Goal: Task Accomplishment & Management: Use online tool/utility

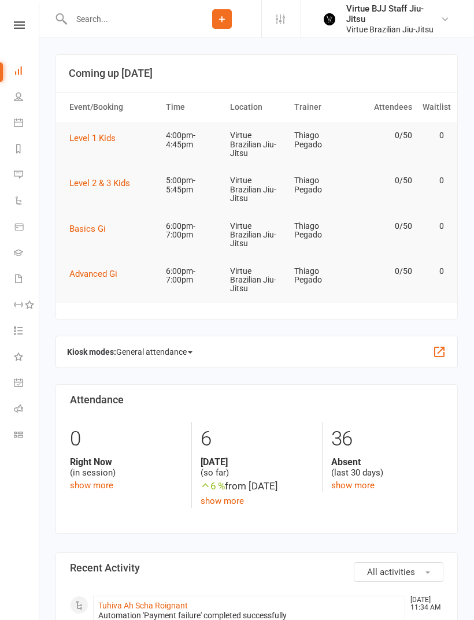
click at [16, 253] on icon at bounding box center [18, 252] width 9 height 9
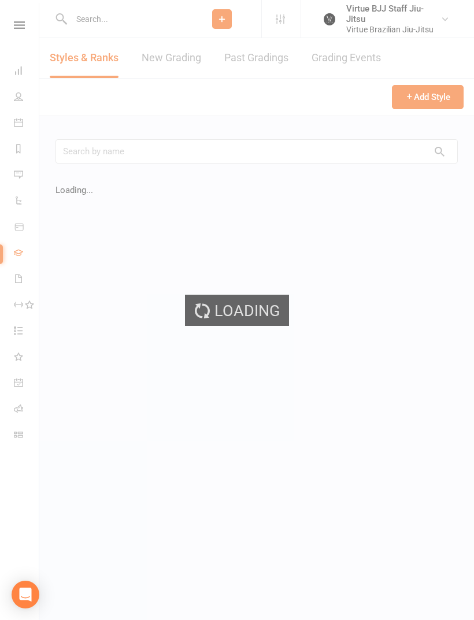
click at [158, 61] on link "New Grading" at bounding box center [172, 58] width 60 height 40
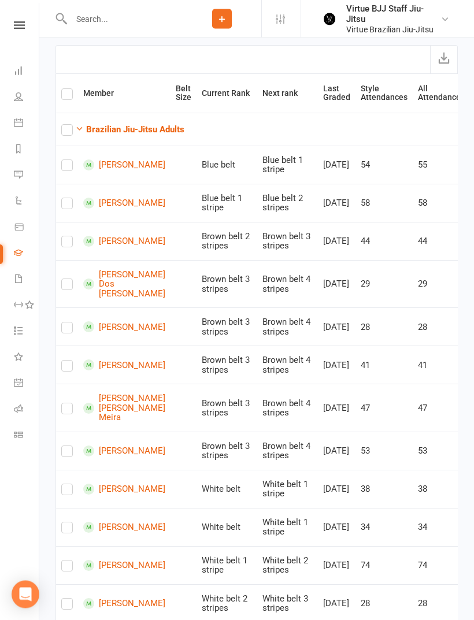
scroll to position [140, 0]
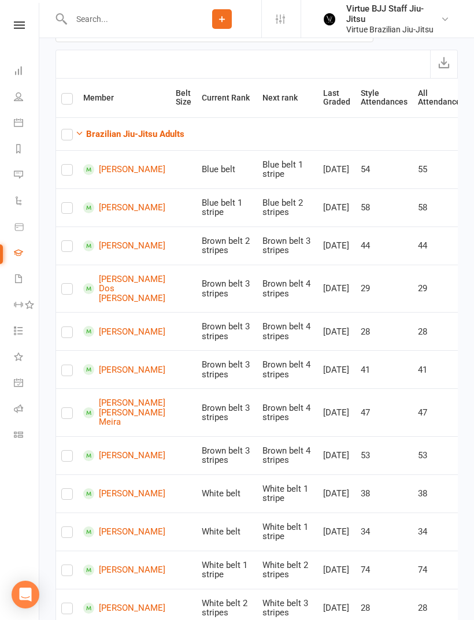
click at [91, 134] on strong "Brazilian Jiu-Jitsu Adults" at bounding box center [135, 134] width 98 height 10
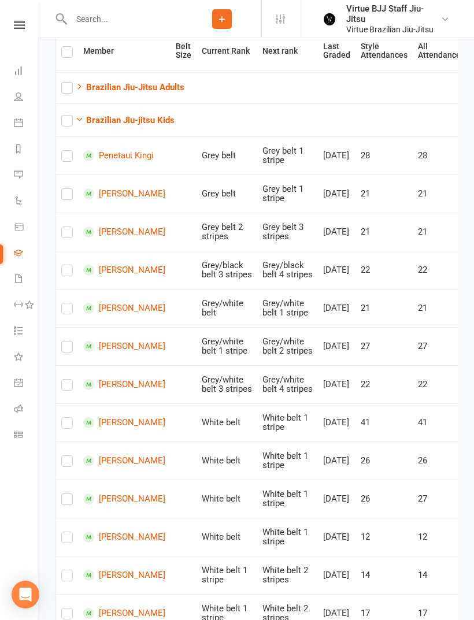
scroll to position [186, 0]
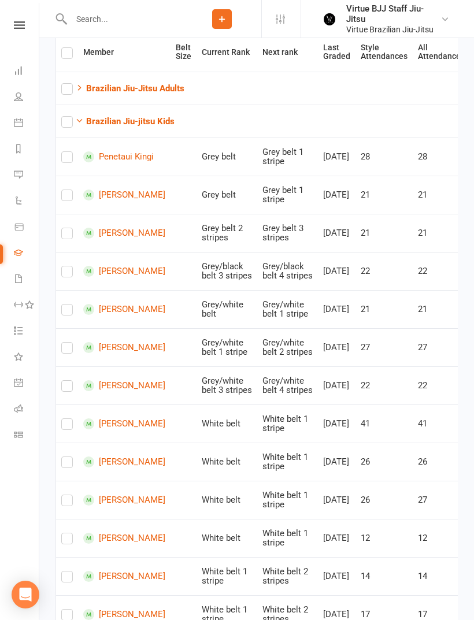
click at [117, 162] on link "Penetaui Kingi" at bounding box center [124, 156] width 82 height 11
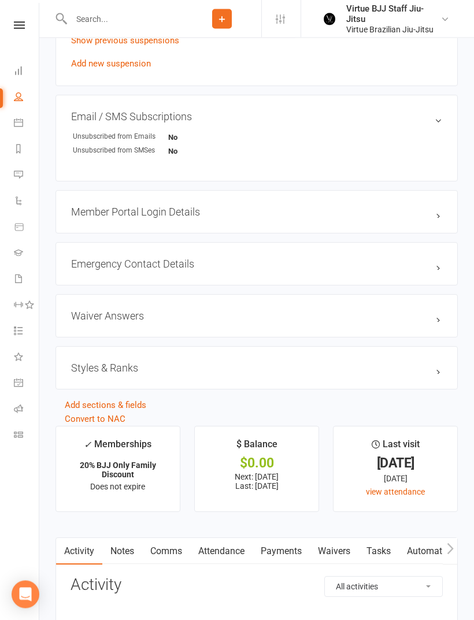
scroll to position [804, 0]
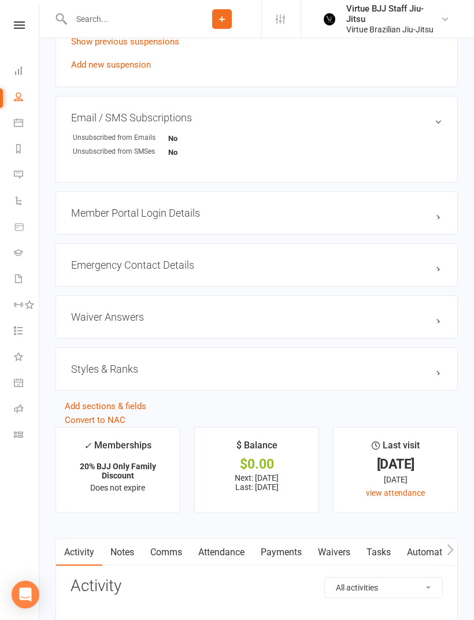
click at [94, 375] on h3 "Styles & Ranks" at bounding box center [256, 369] width 371 height 12
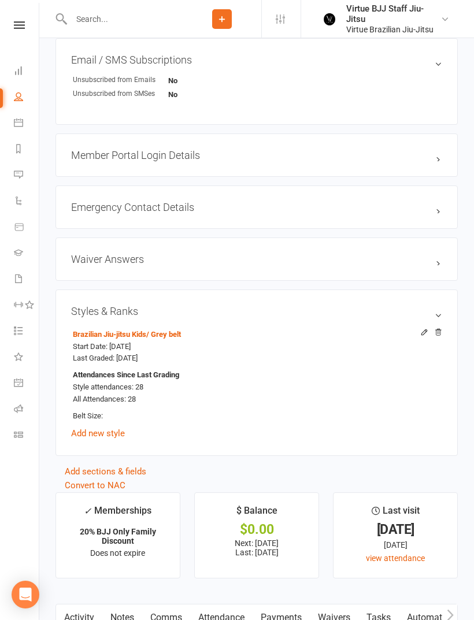
scroll to position [863, 0]
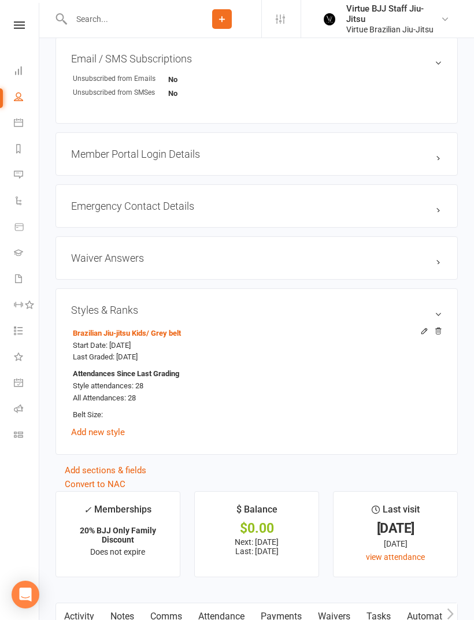
click at [109, 432] on link "Add new style" at bounding box center [98, 432] width 54 height 10
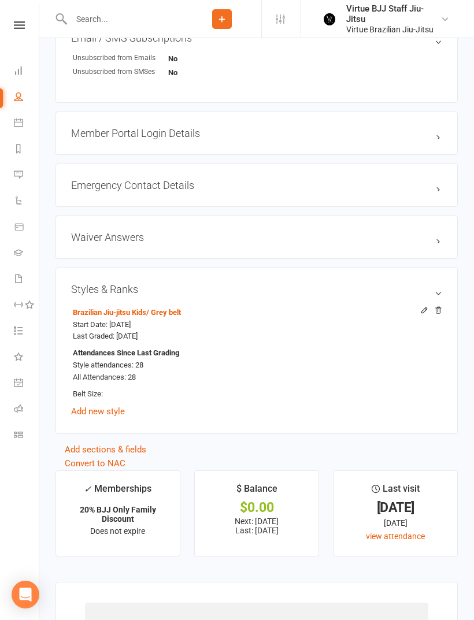
scroll to position [909, 0]
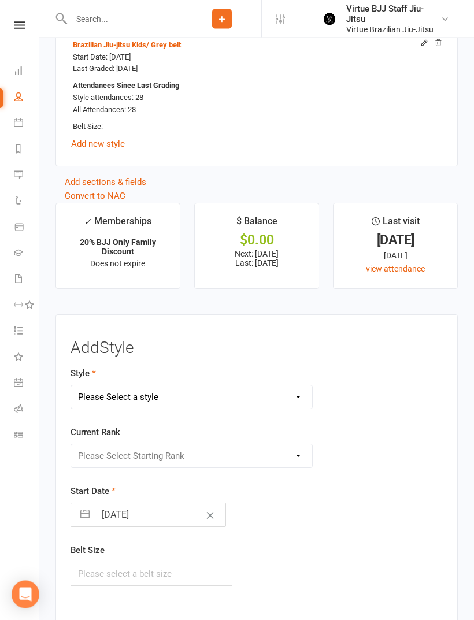
click at [279, 397] on select "Please Select a style Brazilian Jiu-Jitsu Adults Brazilian Jiu-jitsu Kids" at bounding box center [191, 397] width 241 height 23
select select "2646"
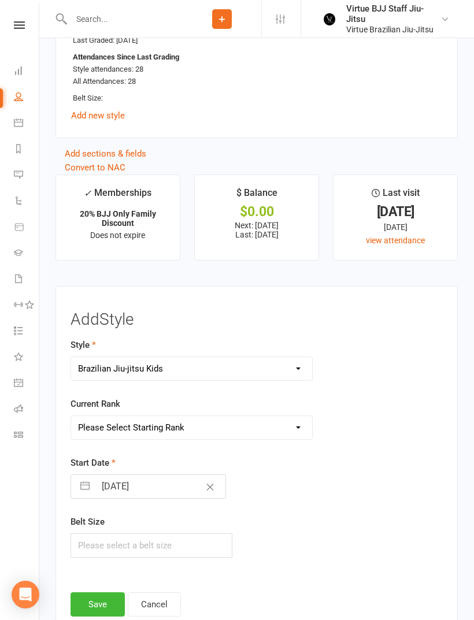
scroll to position [1249, 0]
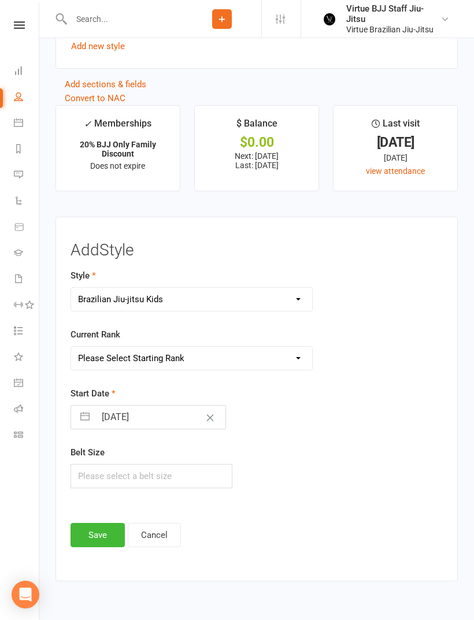
click at [295, 365] on select "Please Select Starting Rank White belt White belt 1 stripe White belt 2 stripes…" at bounding box center [191, 358] width 241 height 23
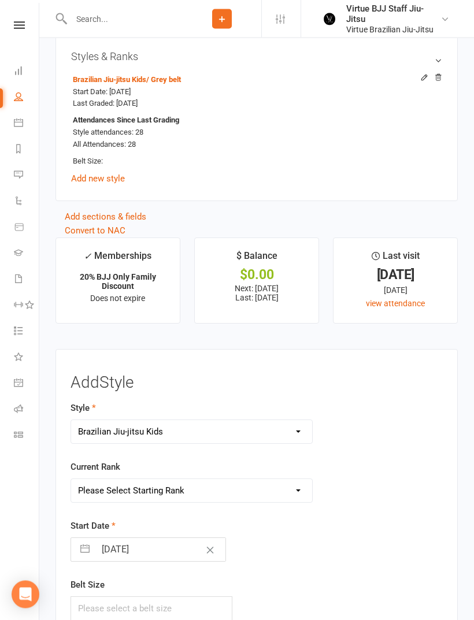
scroll to position [1116, 0]
click at [289, 491] on select "Please Select Starting Rank White belt White belt 1 stripe White belt 2 stripes…" at bounding box center [191, 490] width 241 height 23
select select "27398"
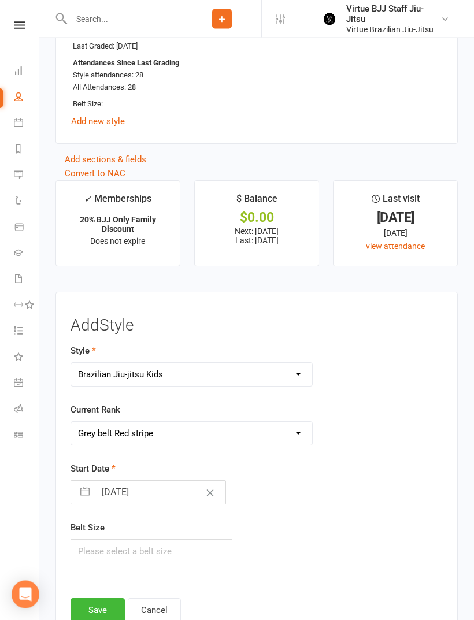
scroll to position [1193, 0]
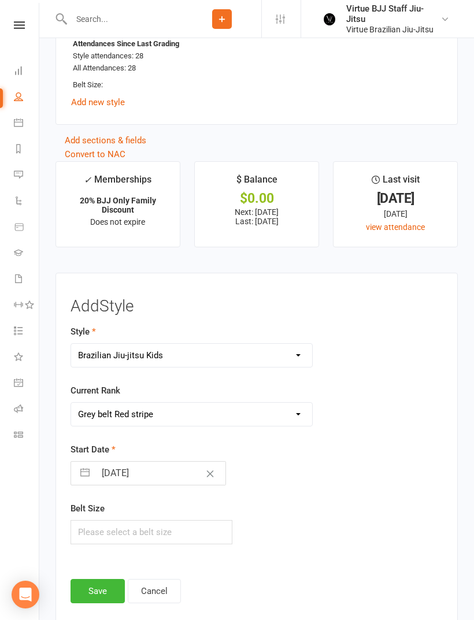
click at [157, 473] on input "11 Aug 2025" at bounding box center [160, 473] width 130 height 23
select select "6"
select select "2025"
select select "7"
select select "2025"
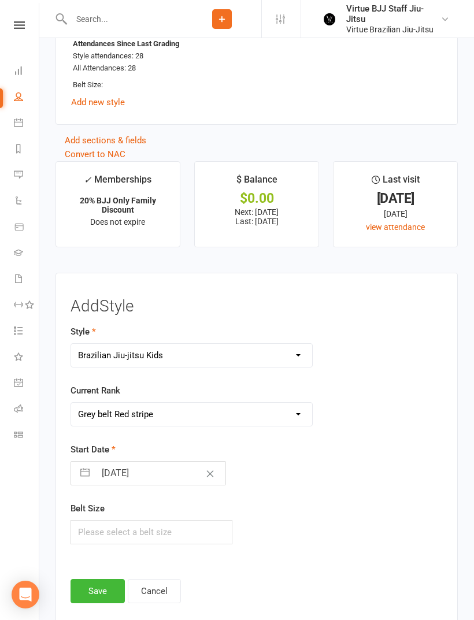
select select "8"
select select "2025"
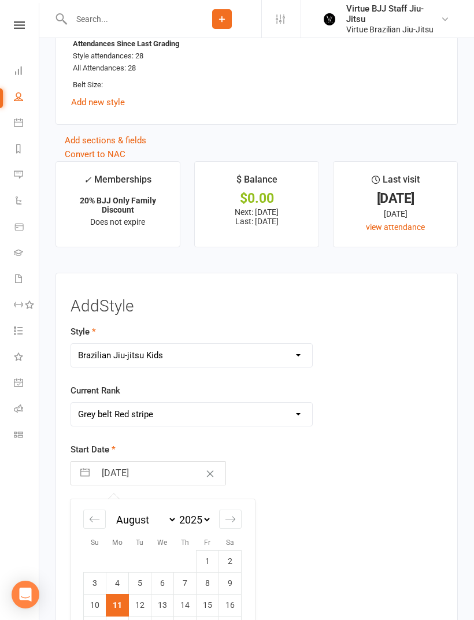
scroll to position [1280, 0]
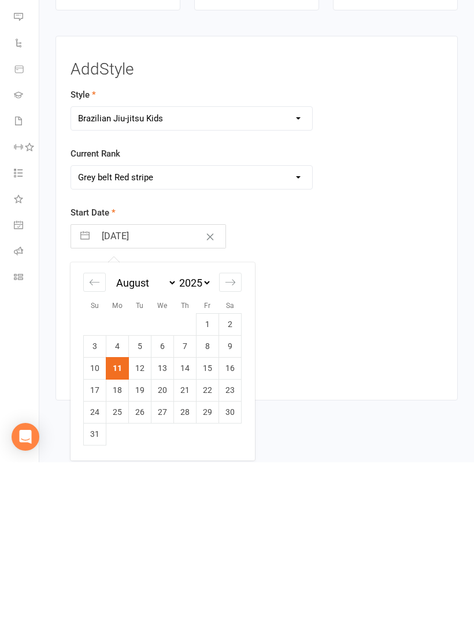
click at [211, 493] on td "8" at bounding box center [208, 504] width 23 height 22
type input "08 Aug 2025"
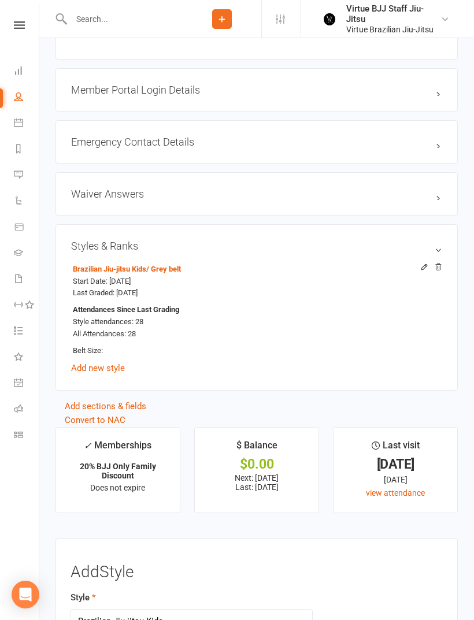
scroll to position [926, 0]
click at [423, 271] on icon at bounding box center [424, 267] width 8 height 8
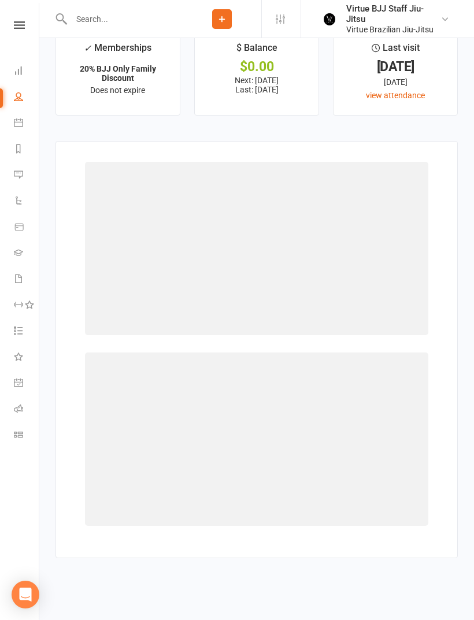
scroll to position [1334, 0]
select select "2646"
select select "27393"
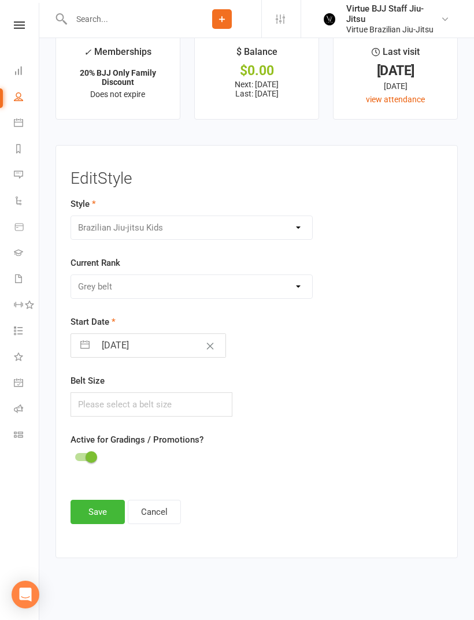
click at [98, 276] on div "Please Select Starting Rank White belt White belt 1 stripe White belt 2 stripes…" at bounding box center [192, 287] width 242 height 24
click at [106, 276] on div "Please Select Starting Rank White belt White belt 1 stripe White belt 2 stripes…" at bounding box center [192, 287] width 242 height 24
click at [297, 279] on div "Please Select Starting Rank White belt White belt 1 stripe White belt 2 stripes…" at bounding box center [192, 287] width 242 height 24
click at [159, 504] on button "Cancel" at bounding box center [154, 512] width 53 height 24
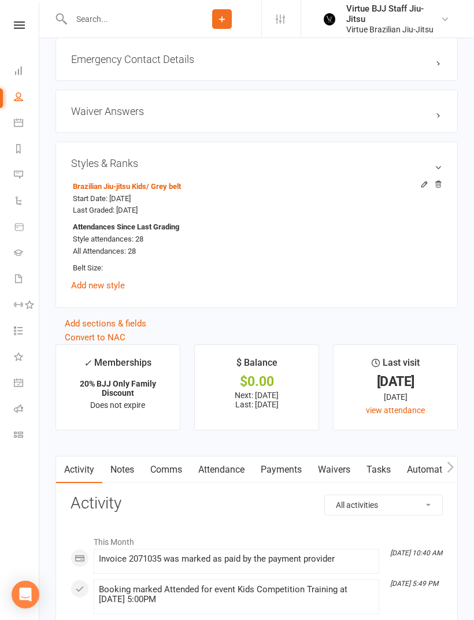
scroll to position [937, 0]
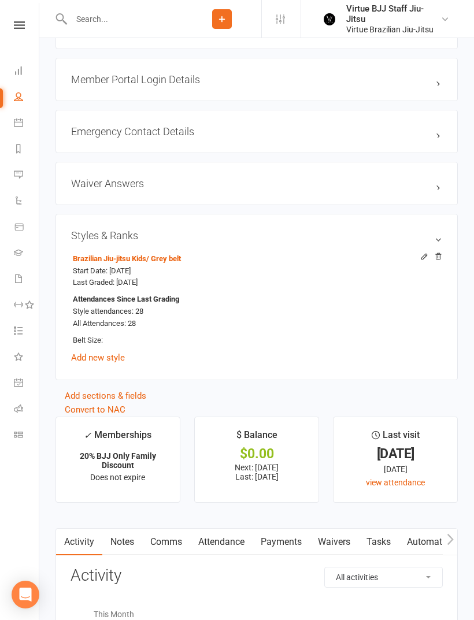
click at [20, 252] on icon at bounding box center [18, 252] width 9 height 9
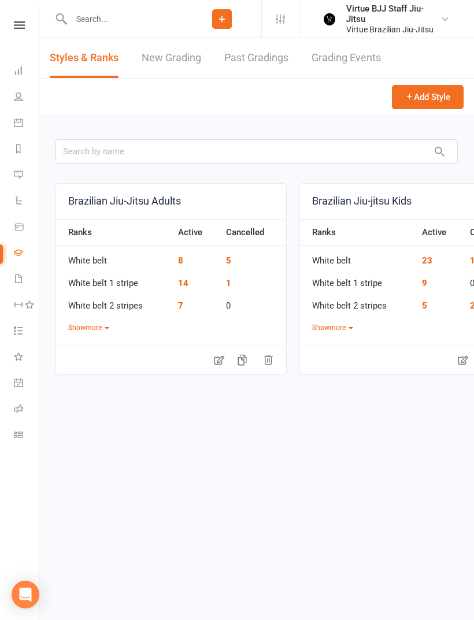
click at [169, 57] on link "New Grading" at bounding box center [172, 58] width 60 height 40
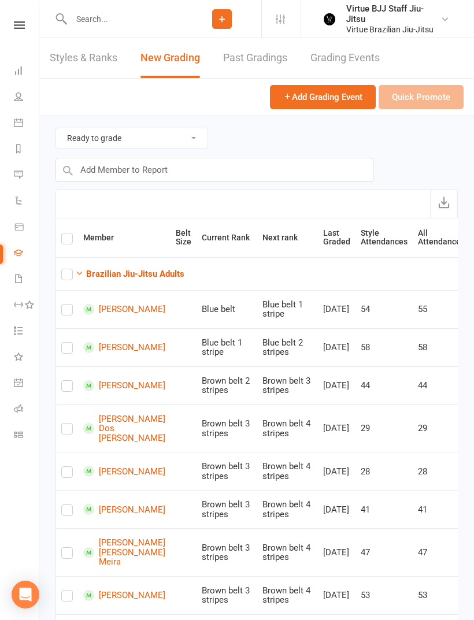
click at [128, 278] on button "Brazilian Jiu-Jitsu Adults" at bounding box center [129, 274] width 109 height 14
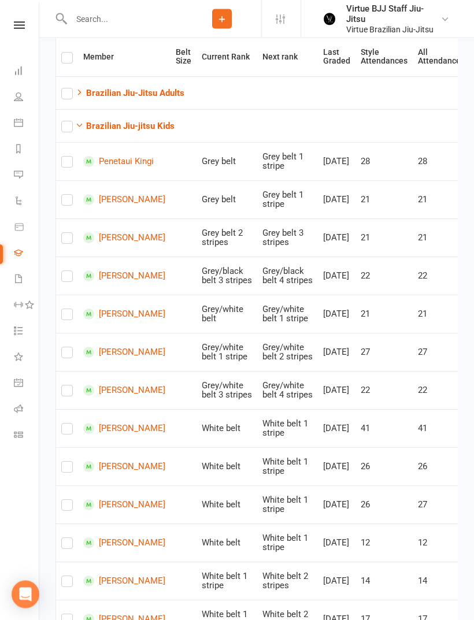
scroll to position [181, 0]
click at [106, 164] on link "Penetaui Kingi" at bounding box center [124, 161] width 82 height 11
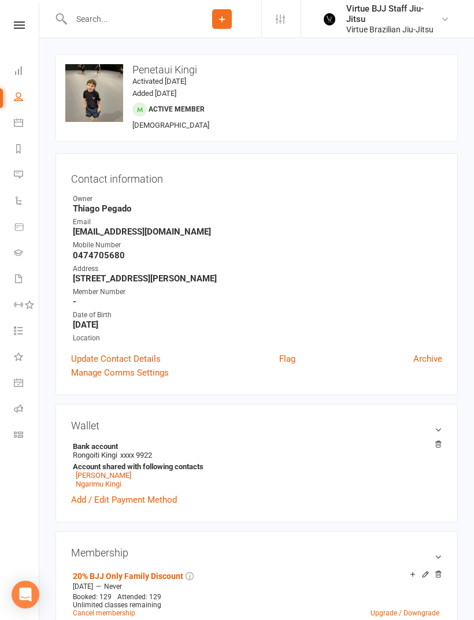
click at [20, 249] on icon at bounding box center [18, 252] width 9 height 9
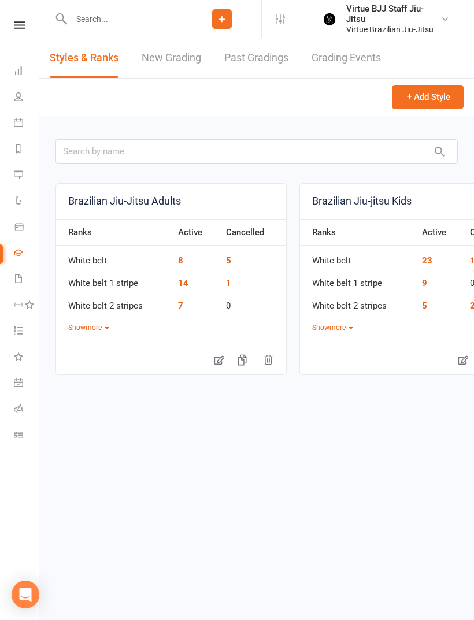
click at [143, 60] on link "New Grading" at bounding box center [172, 58] width 60 height 40
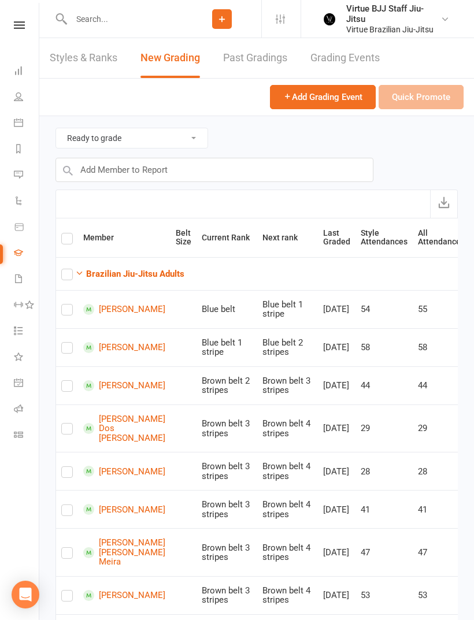
click at [108, 275] on strong "Brazilian Jiu-Jitsu Adults" at bounding box center [135, 274] width 98 height 10
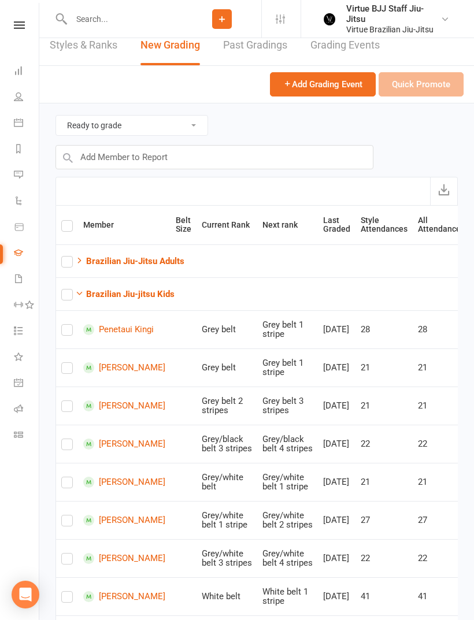
scroll to position [14, 0]
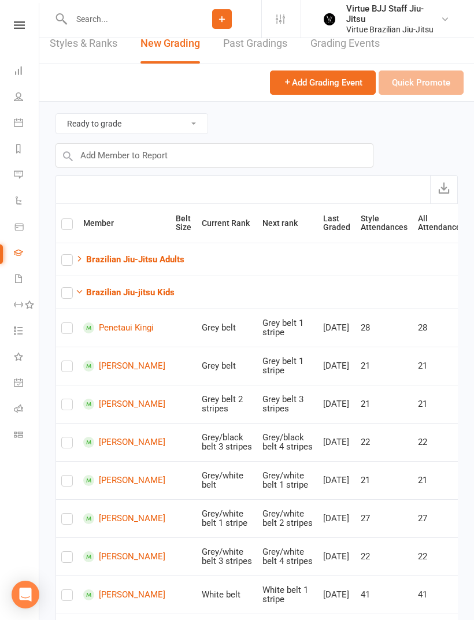
click at [64, 331] on label at bounding box center [67, 331] width 12 height 0
click at [64, 323] on input "checkbox" at bounding box center [67, 323] width 12 height 0
checkbox input "true"
click at [400, 82] on button "Quick Promote" at bounding box center [421, 83] width 85 height 24
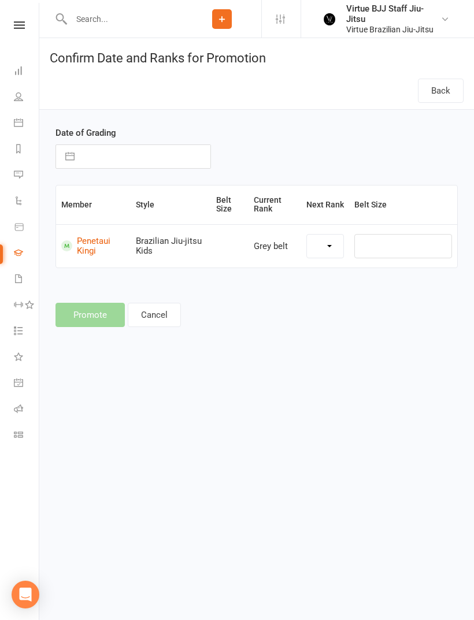
select select "27394"
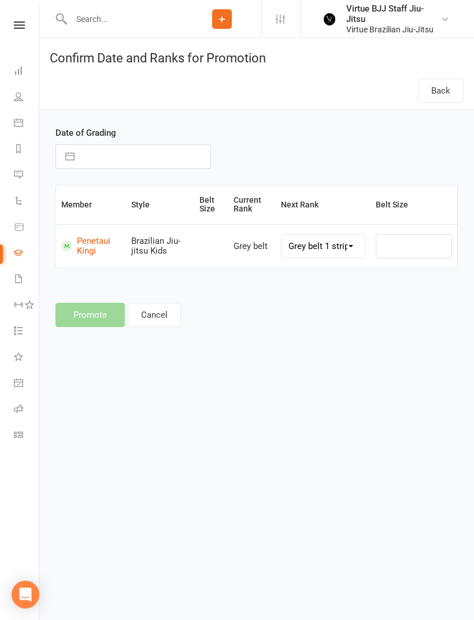
click at [302, 250] on select "Grey belt 1 stripe Grey belt 2 stripes Grey belt 3 stripes Grey belt 4 stripes …" at bounding box center [323, 246] width 83 height 23
click at [295, 243] on select "Grey belt 1 stripe Grey belt 2 stripes Grey belt 3 stripes Grey belt 4 stripes …" at bounding box center [323, 246] width 83 height 23
select select "27404"
click at [93, 152] on input "text" at bounding box center [145, 156] width 130 height 23
select select "6"
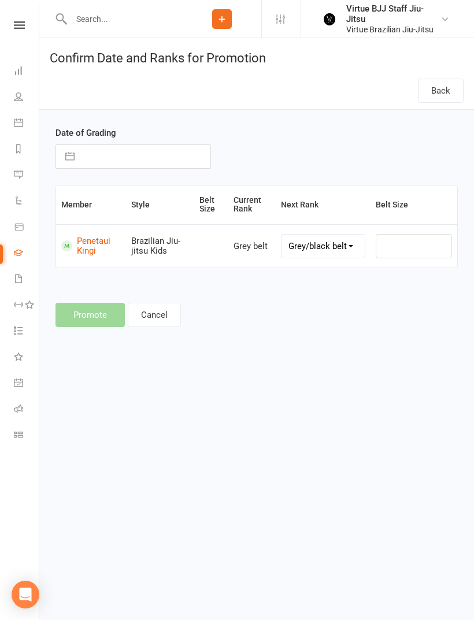
select select "2025"
select select "7"
select select "2025"
select select "8"
select select "2025"
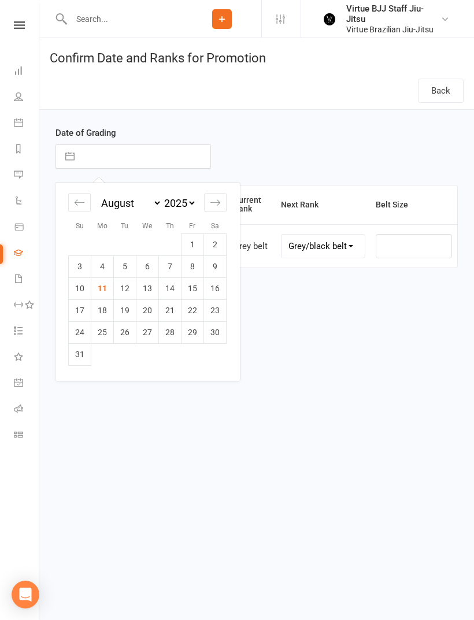
click at [188, 264] on td "8" at bounding box center [193, 267] width 23 height 22
type input "08 Aug 2025"
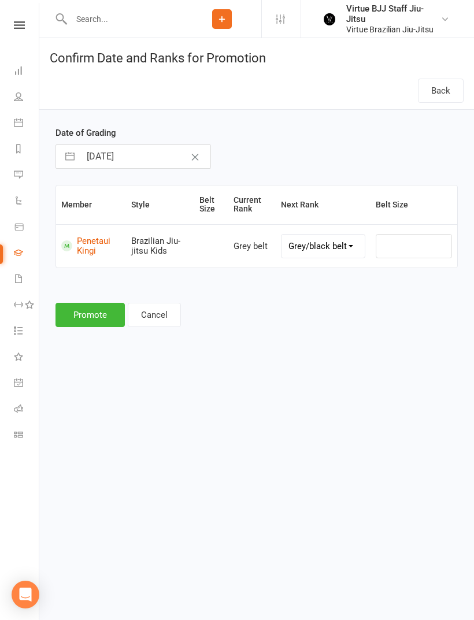
click at [90, 163] on input "08 Aug 2025" at bounding box center [145, 156] width 130 height 23
select select "6"
select select "2025"
select select "7"
select select "2025"
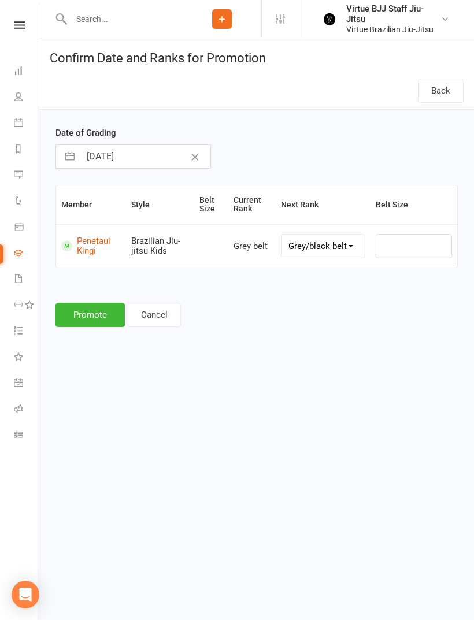
select select "8"
select select "2025"
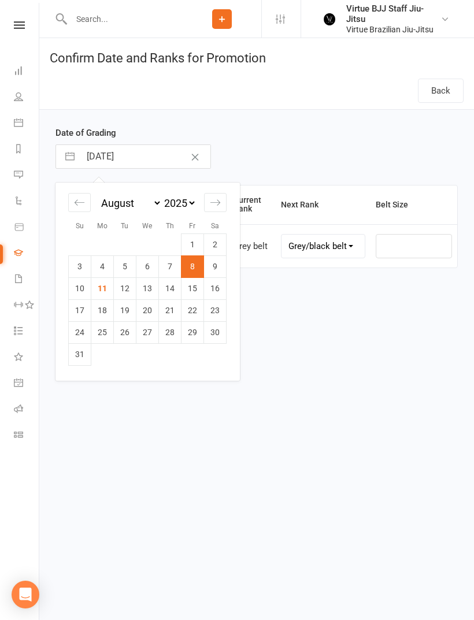
click at [143, 267] on td "6" at bounding box center [147, 267] width 23 height 22
type input "06 Aug 2025"
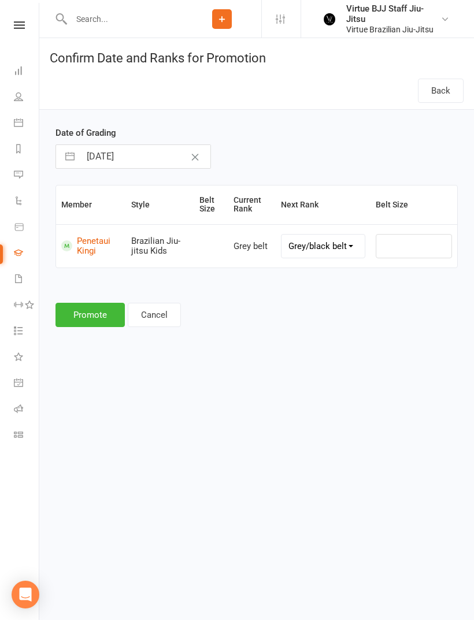
click at [286, 245] on select "Grey belt 1 stripe Grey belt 2 stripes Grey belt 3 stripes Grey belt 4 stripes …" at bounding box center [323, 246] width 83 height 23
select select "27398"
click at [86, 318] on button "Promote" at bounding box center [89, 315] width 69 height 24
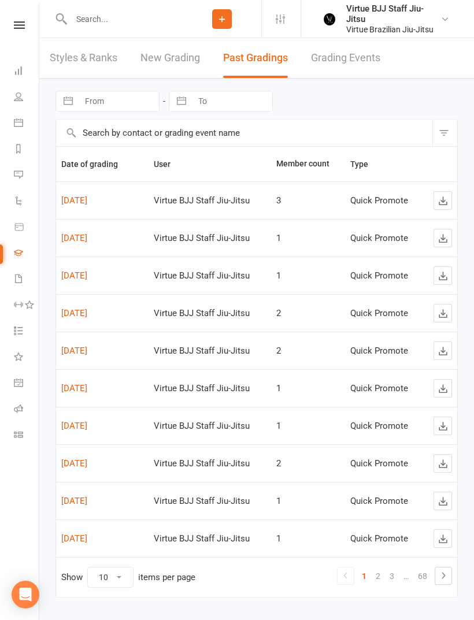
click at [172, 57] on link "New Grading" at bounding box center [170, 58] width 60 height 40
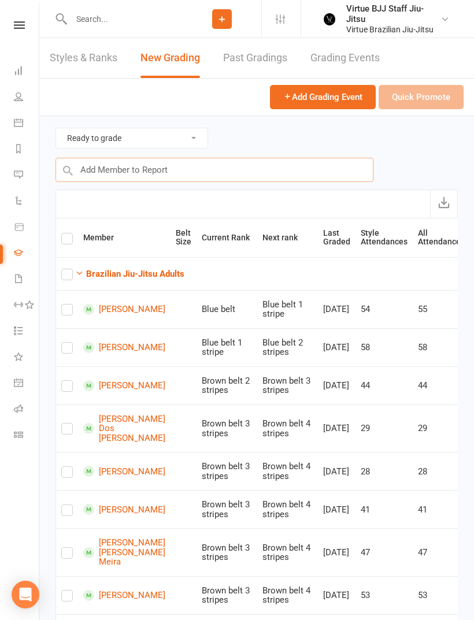
click at [102, 171] on input "text" at bounding box center [214, 170] width 318 height 24
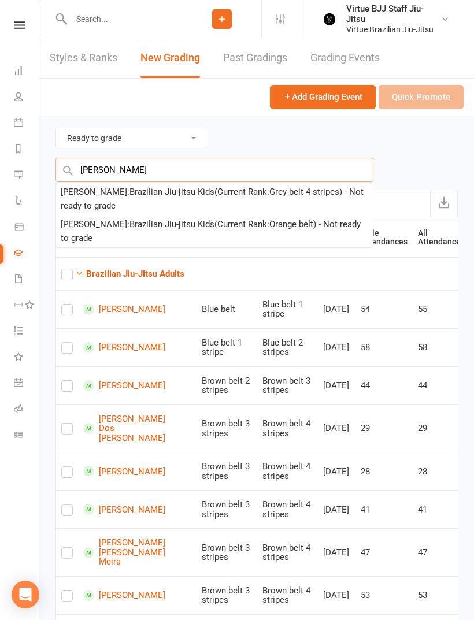
type input "Omar"
click at [81, 196] on div "Omar Kujovic : Brazilian Jiu-jitsu Kids (Current Rank: Grey belt 4 stripes ) - …" at bounding box center [215, 199] width 308 height 28
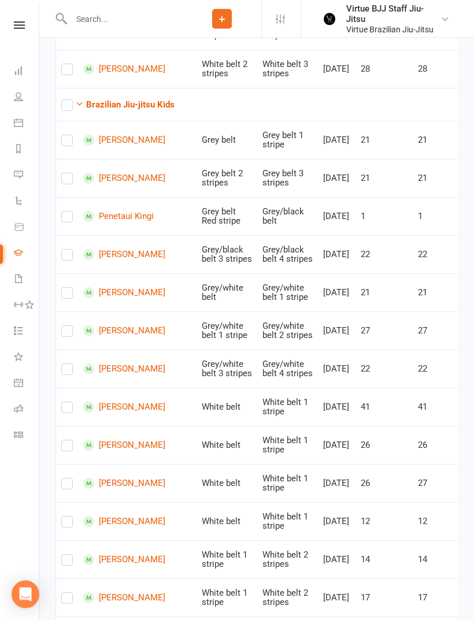
checkbox input "true"
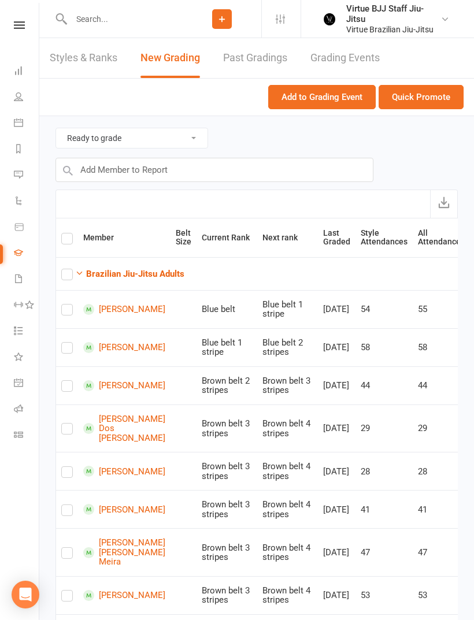
click at [18, 252] on icon at bounding box center [18, 252] width 9 height 9
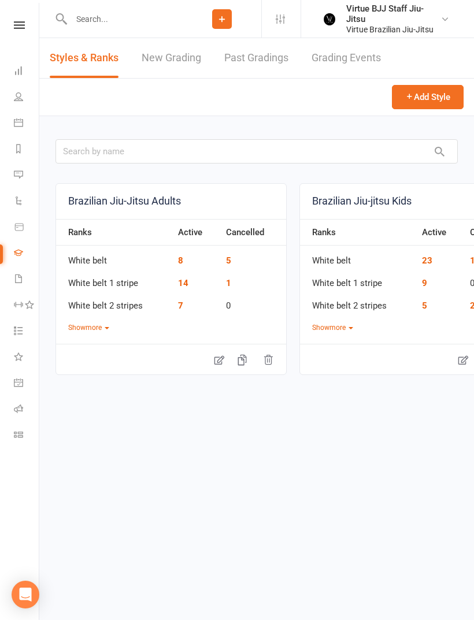
click at [12, 432] on li "Class check-in" at bounding box center [19, 436] width 39 height 26
click at [14, 438] on icon at bounding box center [18, 434] width 9 height 9
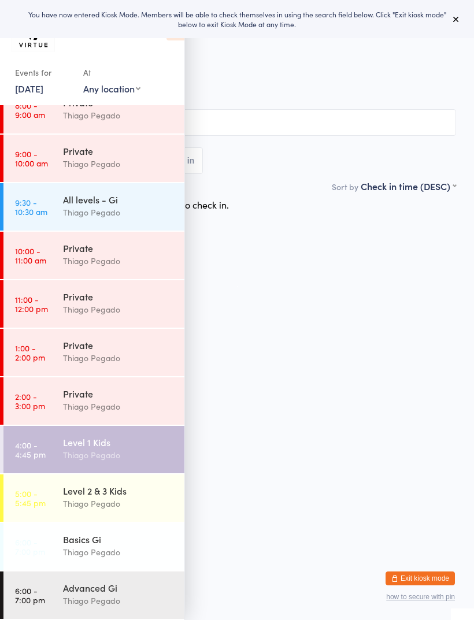
scroll to position [165, 0]
click at [85, 453] on div "Thiago Pegado" at bounding box center [119, 455] width 112 height 13
click at [223, 125] on input "search" at bounding box center [237, 122] width 438 height 27
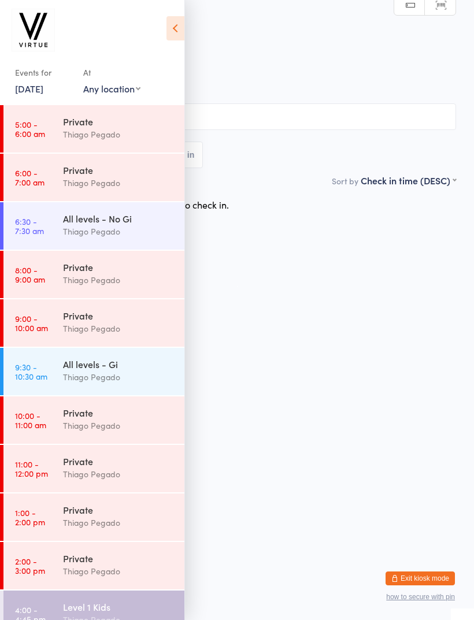
click at [176, 24] on icon at bounding box center [175, 28] width 18 height 24
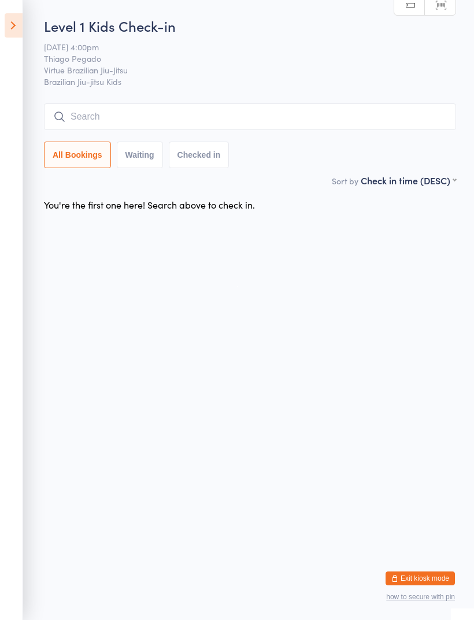
click at [106, 116] on input "search" at bounding box center [250, 116] width 412 height 27
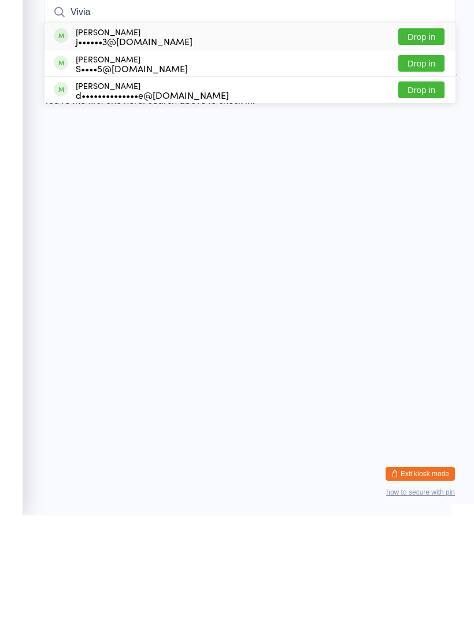
type input "Vivia"
click at [434, 133] on button "Drop in" at bounding box center [421, 141] width 46 height 17
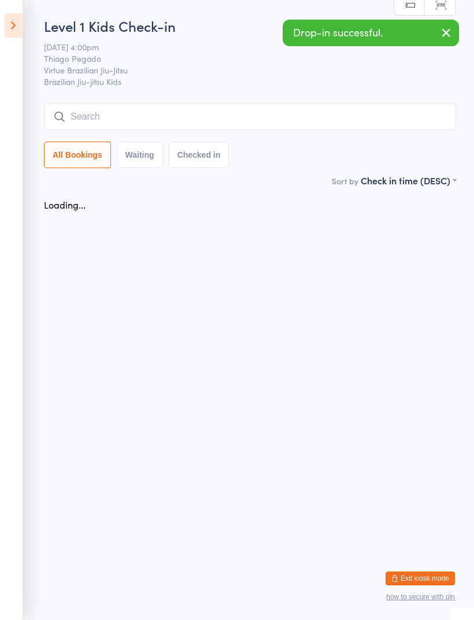
click at [412, 121] on input "search" at bounding box center [250, 116] width 412 height 27
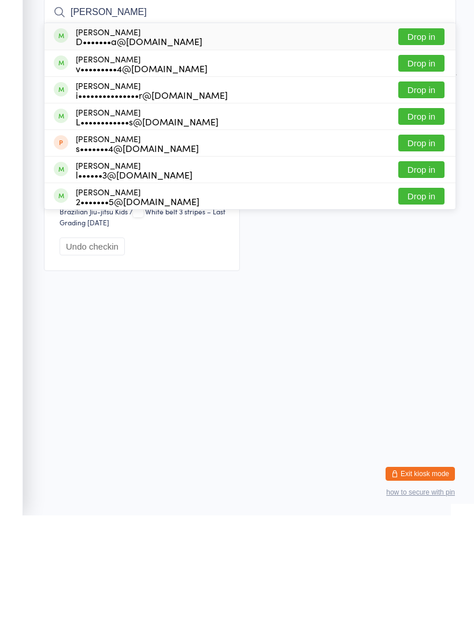
type input "[PERSON_NAME]"
click at [436, 186] on button "Drop in" at bounding box center [421, 194] width 46 height 17
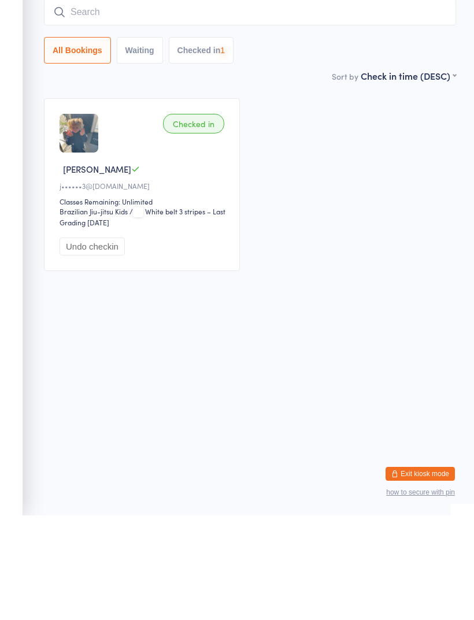
click at [413, 103] on input "search" at bounding box center [250, 116] width 412 height 27
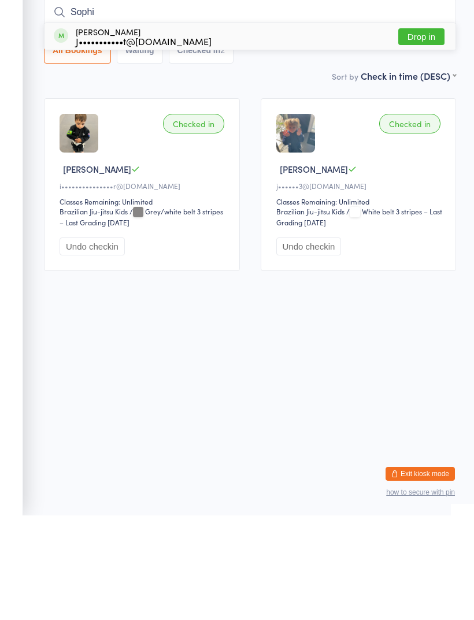
type input "Sophi"
click at [425, 133] on button "Drop in" at bounding box center [421, 141] width 46 height 17
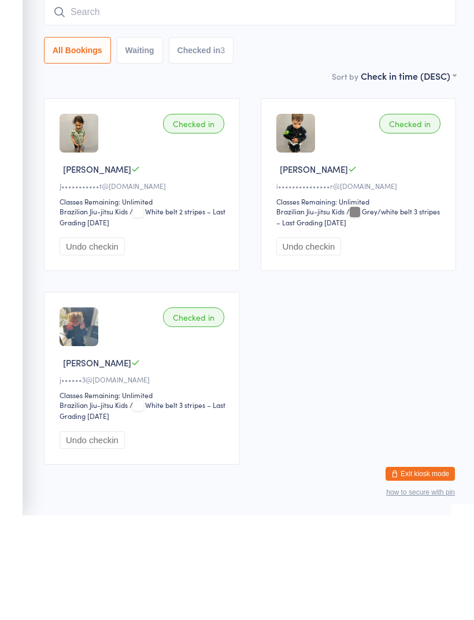
click at [382, 103] on input "search" at bounding box center [250, 116] width 412 height 27
click at [363, 103] on input "search" at bounding box center [250, 116] width 412 height 27
type input "S"
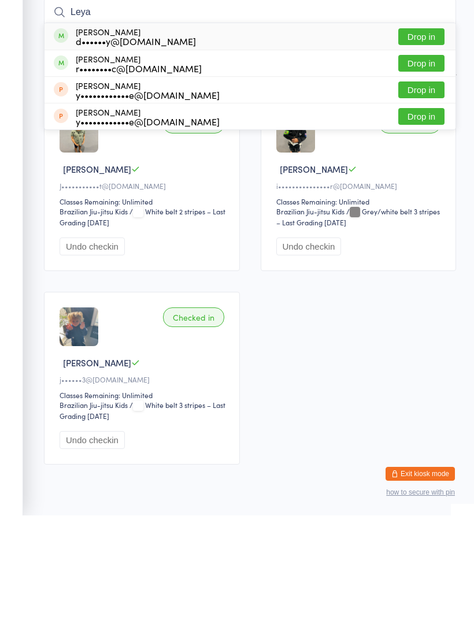
type input "Leya"
click at [434, 133] on button "Drop in" at bounding box center [421, 141] width 46 height 17
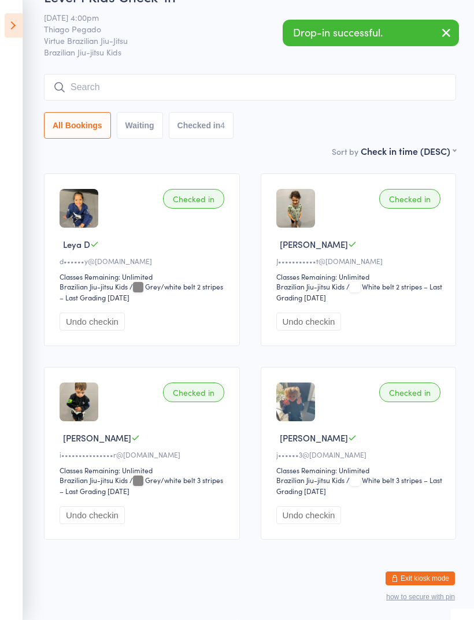
click at [390, 80] on input "search" at bounding box center [250, 87] width 412 height 27
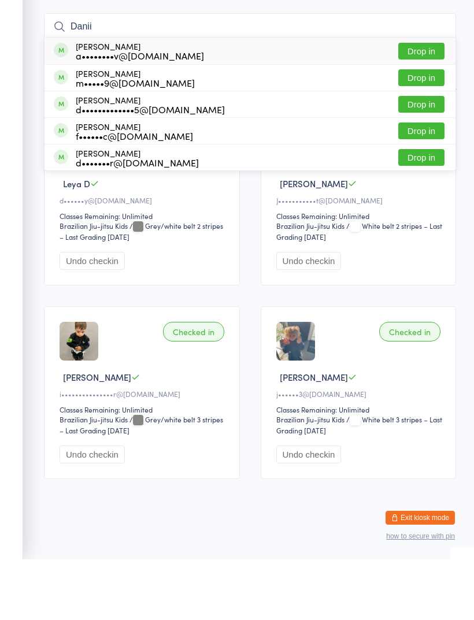
type input "Danii"
click at [405, 103] on button "Drop in" at bounding box center [421, 111] width 46 height 17
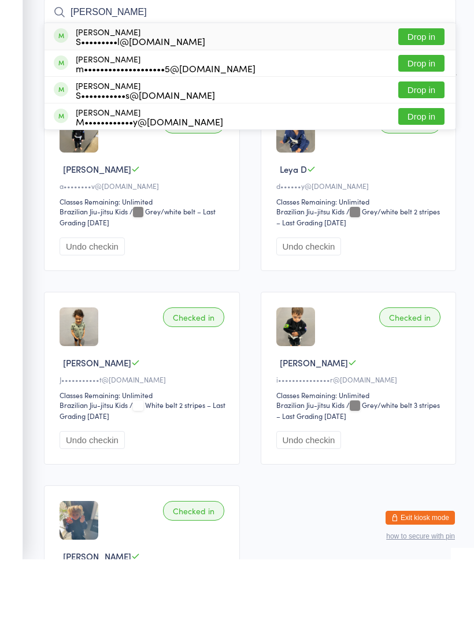
type input "[PERSON_NAME]"
click at [429, 89] on button "Drop in" at bounding box center [421, 97] width 46 height 17
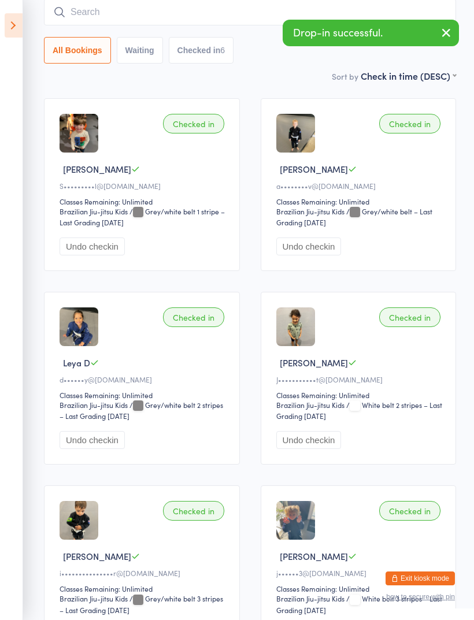
click at [265, 16] on input "search" at bounding box center [250, 12] width 412 height 27
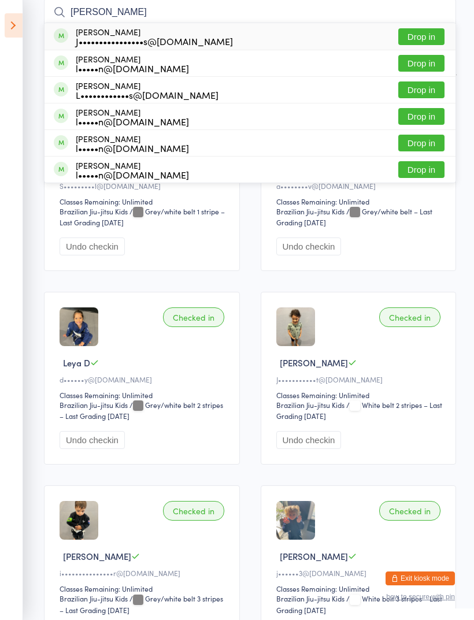
type input "[PERSON_NAME]"
click at [416, 42] on button "Drop in" at bounding box center [421, 36] width 46 height 17
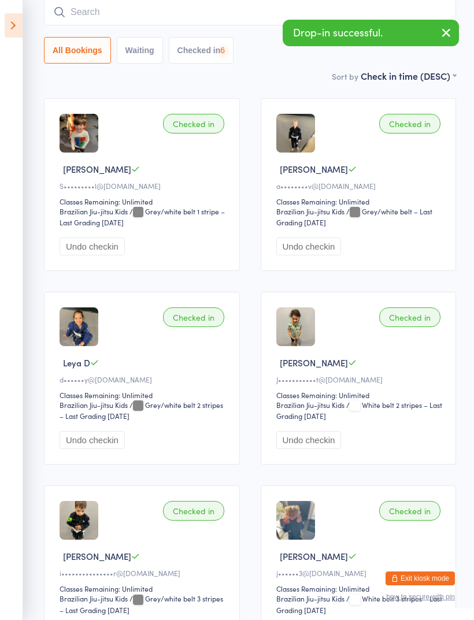
click at [389, 14] on input "search" at bounding box center [250, 12] width 412 height 27
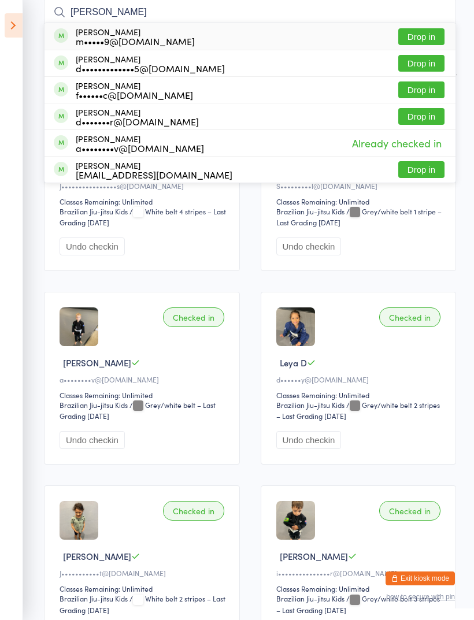
type input "[PERSON_NAME]"
click at [430, 93] on button "Drop in" at bounding box center [421, 90] width 46 height 17
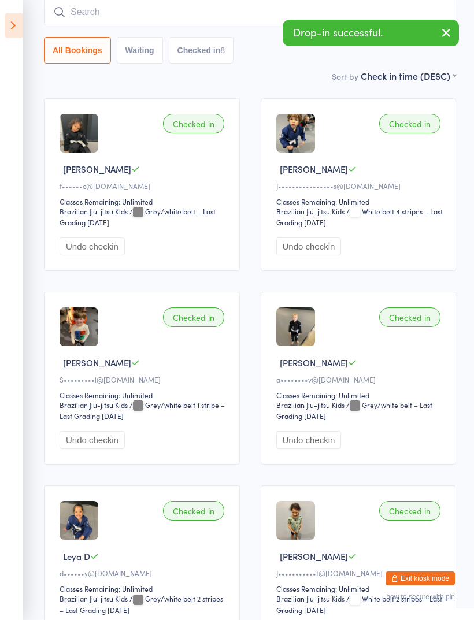
click at [266, 12] on input "search" at bounding box center [250, 12] width 412 height 27
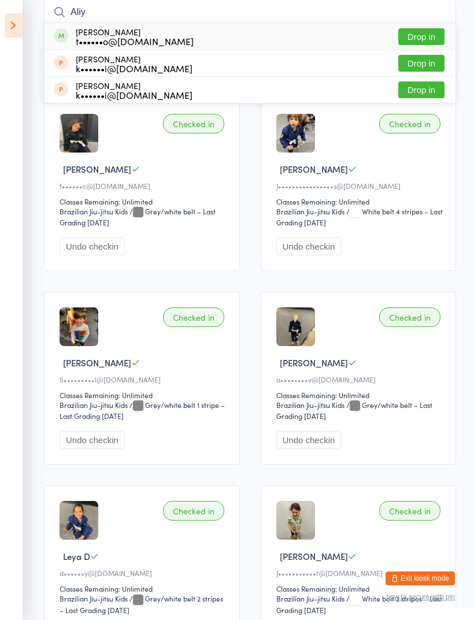
type input "Aliy"
click at [431, 40] on button "Drop in" at bounding box center [421, 36] width 46 height 17
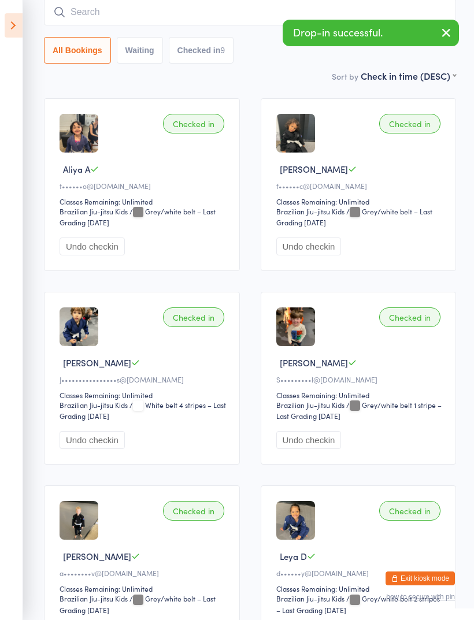
click at [273, 10] on input "search" at bounding box center [250, 12] width 412 height 27
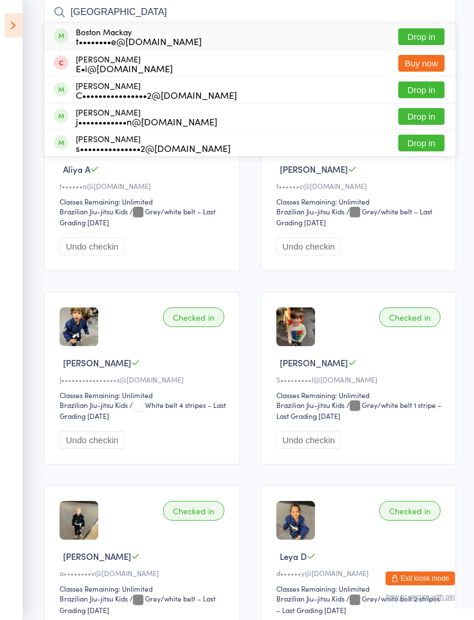
type input "[GEOGRAPHIC_DATA]"
click at [424, 43] on button "Drop in" at bounding box center [421, 36] width 46 height 17
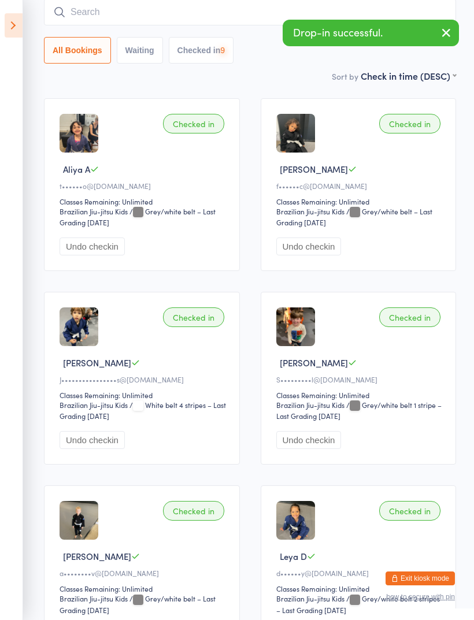
click at [415, 25] on div "Drop-in successful." at bounding box center [371, 33] width 176 height 27
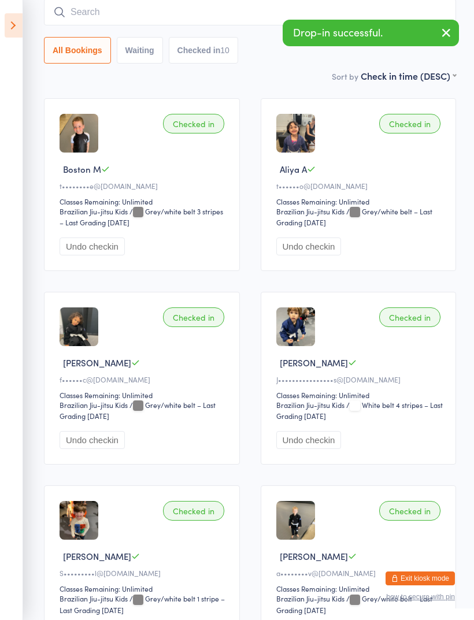
click at [250, 13] on input "search" at bounding box center [250, 12] width 412 height 27
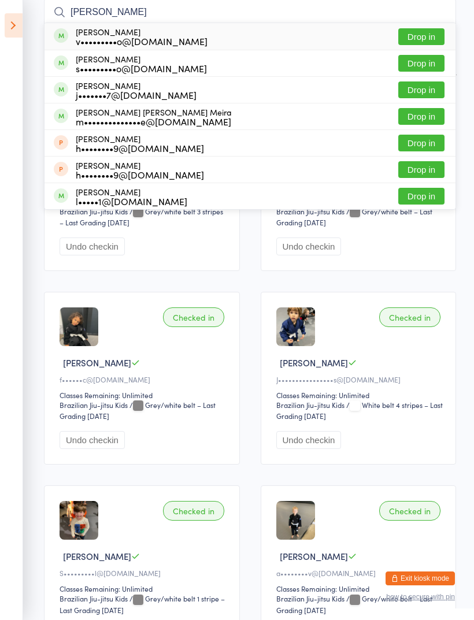
type input "[PERSON_NAME]"
click at [428, 42] on button "Drop in" at bounding box center [421, 36] width 46 height 17
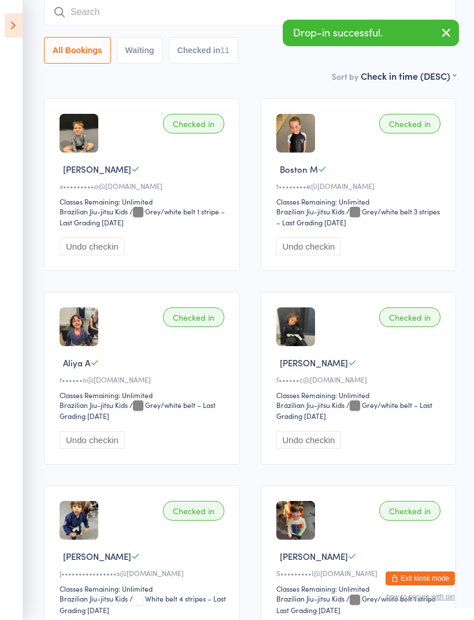
click at [248, 24] on input "search" at bounding box center [250, 12] width 412 height 27
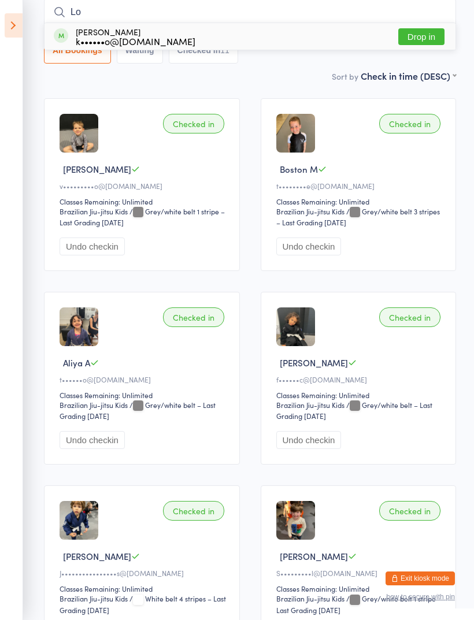
type input "L"
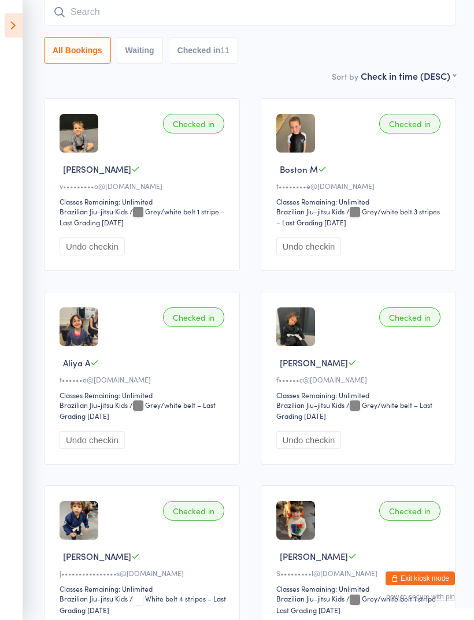
type input "L"
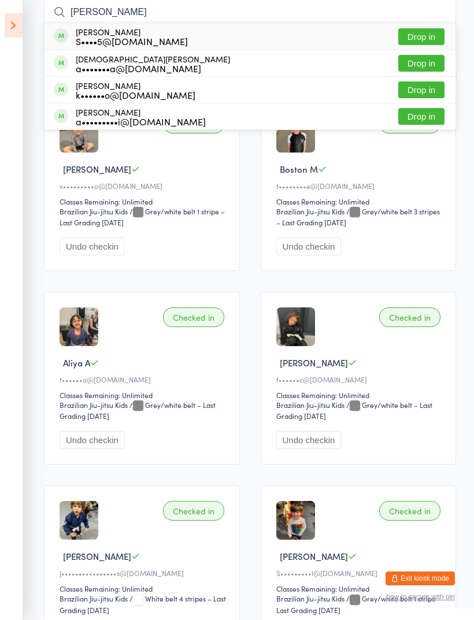
type input "[PERSON_NAME]"
click at [425, 41] on button "Drop in" at bounding box center [421, 36] width 46 height 17
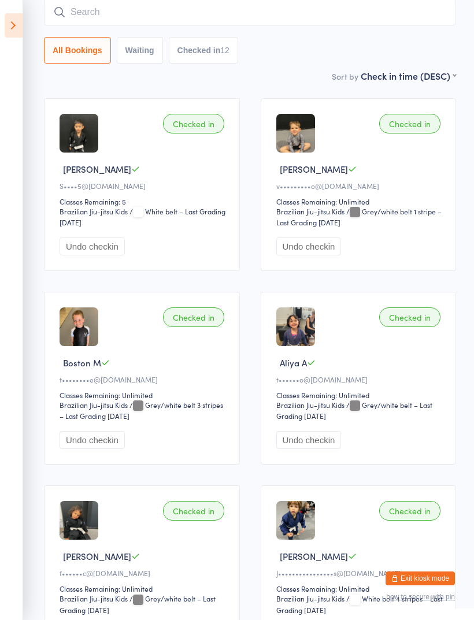
click at [16, 25] on icon at bounding box center [14, 25] width 18 height 24
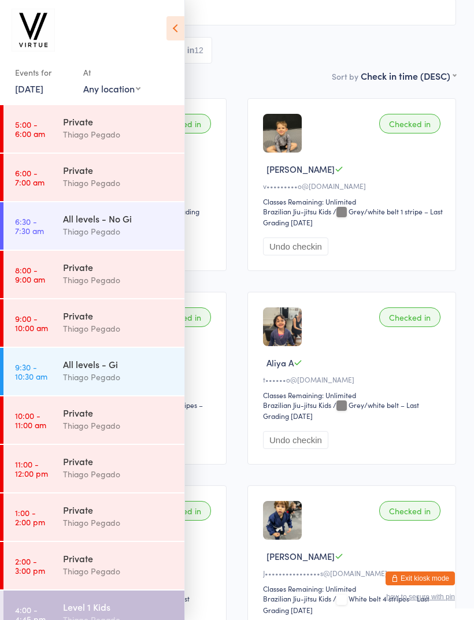
click at [172, 30] on icon at bounding box center [175, 28] width 18 height 24
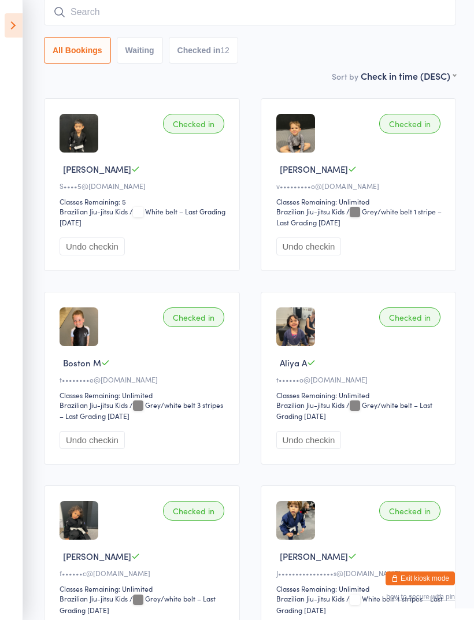
click at [112, 14] on input "search" at bounding box center [250, 12] width 412 height 27
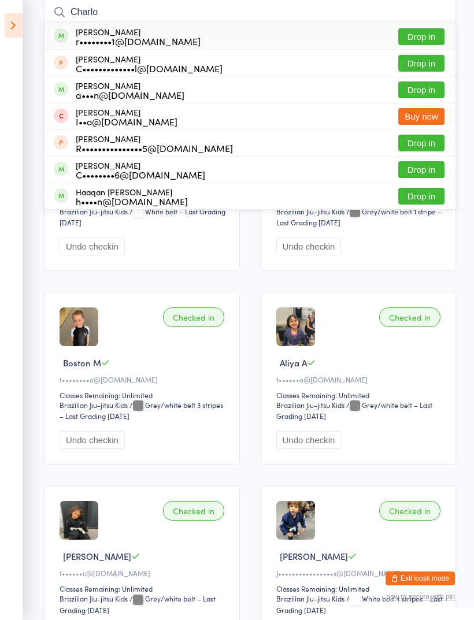
type input "Charlo"
click at [406, 43] on button "Drop in" at bounding box center [421, 36] width 46 height 17
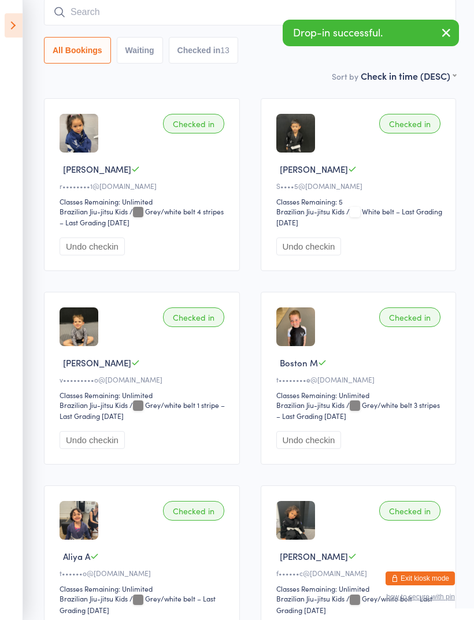
click at [88, 15] on input "search" at bounding box center [250, 12] width 412 height 27
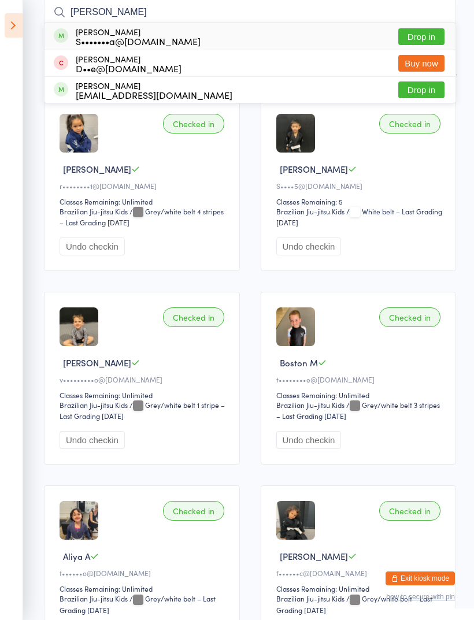
type input "[PERSON_NAME]"
click at [435, 95] on button "Drop in" at bounding box center [421, 90] width 46 height 17
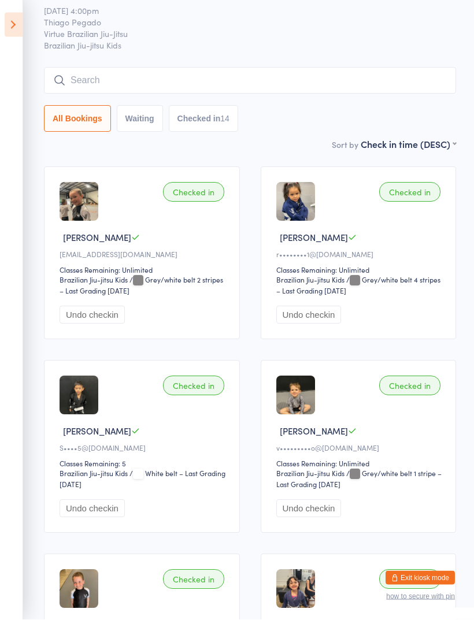
scroll to position [36, 0]
click at [408, 81] on input "search" at bounding box center [250, 80] width 412 height 27
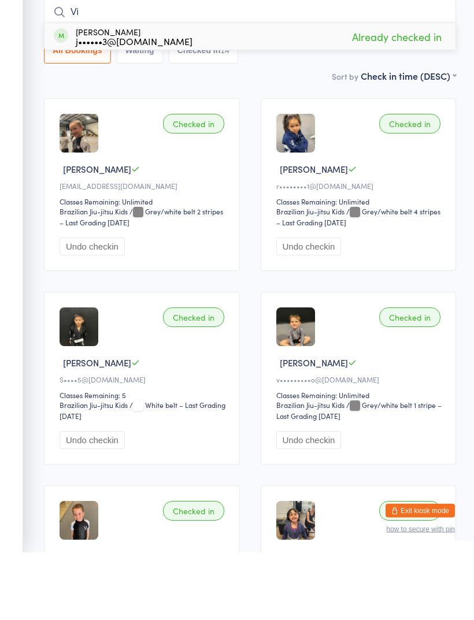
type input "V"
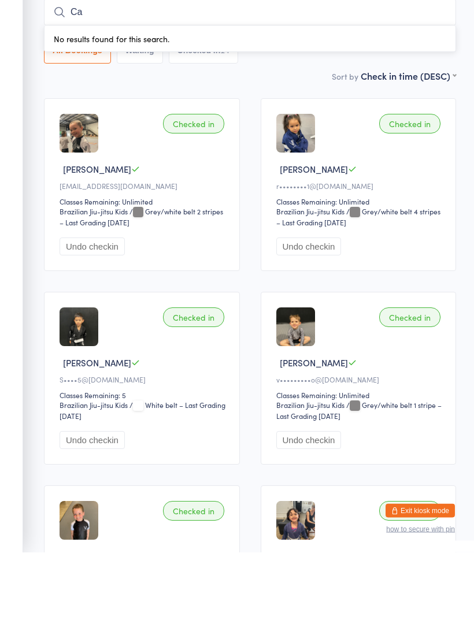
type input "C"
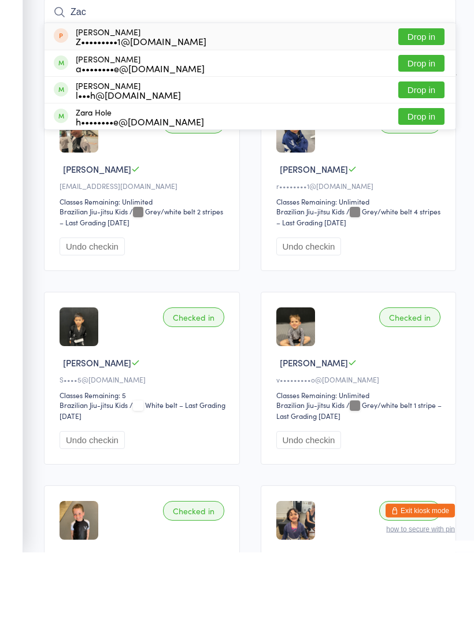
type input "Zac"
click at [428, 123] on button "Drop in" at bounding box center [421, 131] width 46 height 17
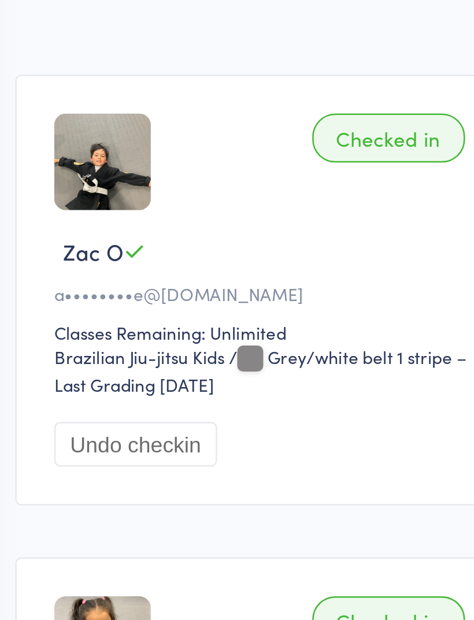
scroll to position [0, 0]
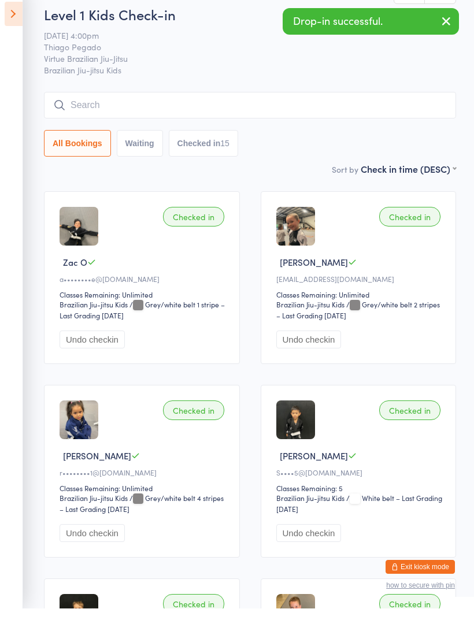
click at [364, 103] on input "search" at bounding box center [250, 116] width 412 height 27
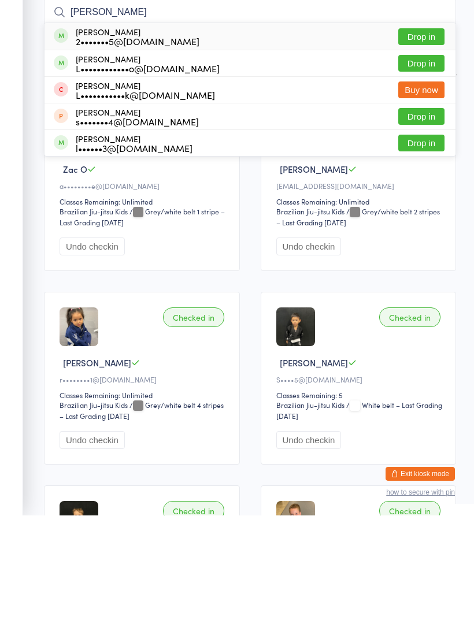
type input "[PERSON_NAME]"
click at [423, 133] on button "Drop in" at bounding box center [421, 141] width 46 height 17
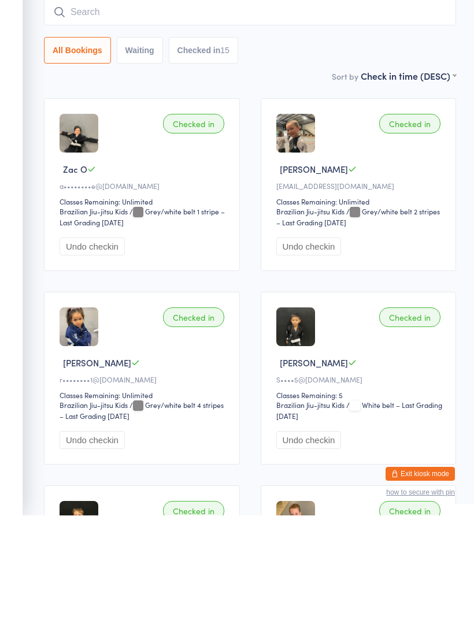
scroll to position [105, 0]
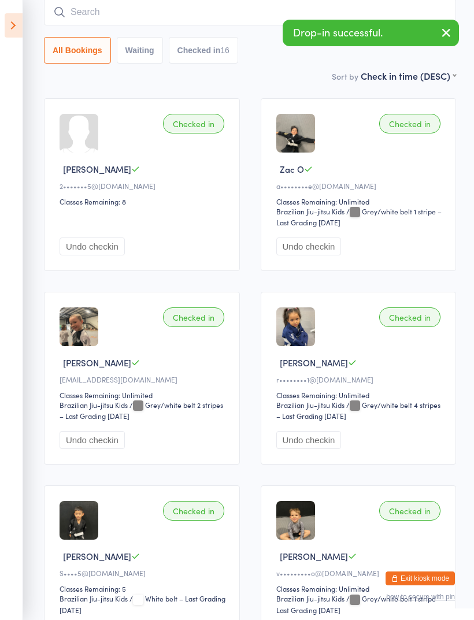
click at [252, 20] on input "search" at bounding box center [250, 12] width 412 height 27
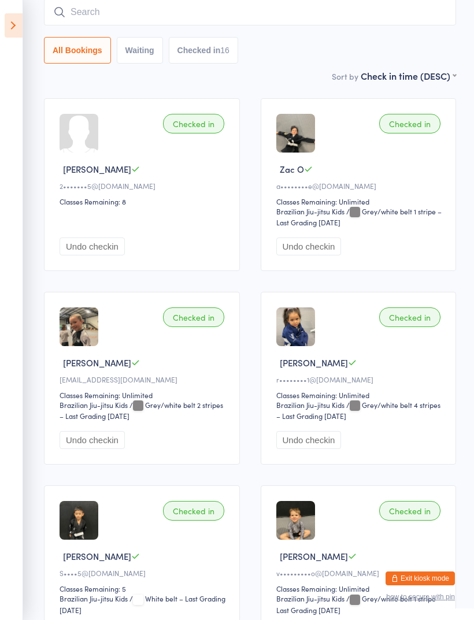
type input "S"
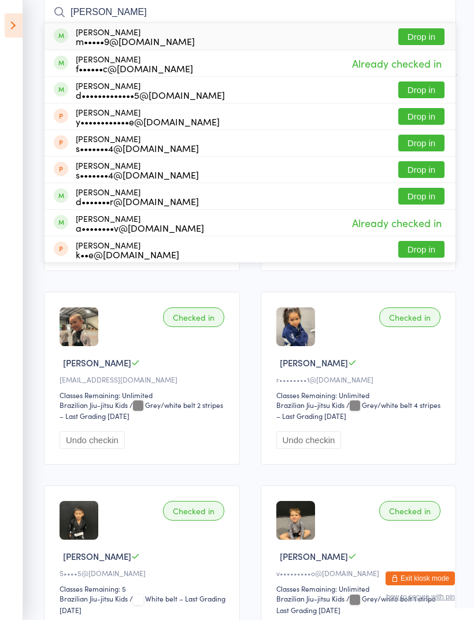
type input "[PERSON_NAME]"
click at [430, 36] on button "Drop in" at bounding box center [421, 36] width 46 height 17
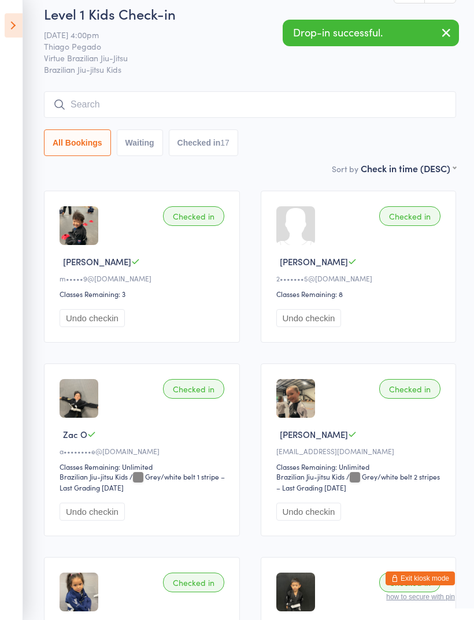
scroll to position [16, 0]
